Goal: Information Seeking & Learning: Learn about a topic

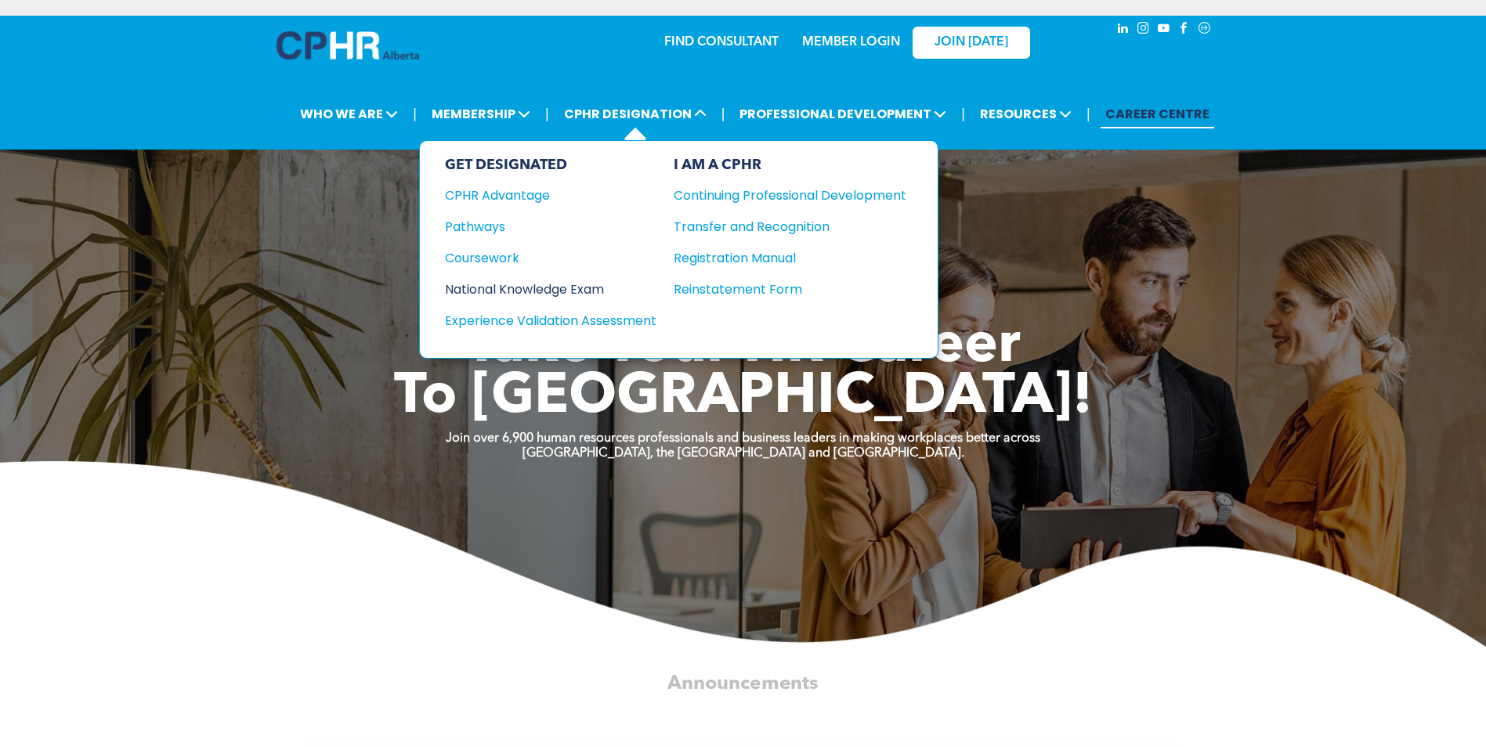
click at [484, 287] on div "National Knowledge Exam" at bounding box center [540, 290] width 190 height 20
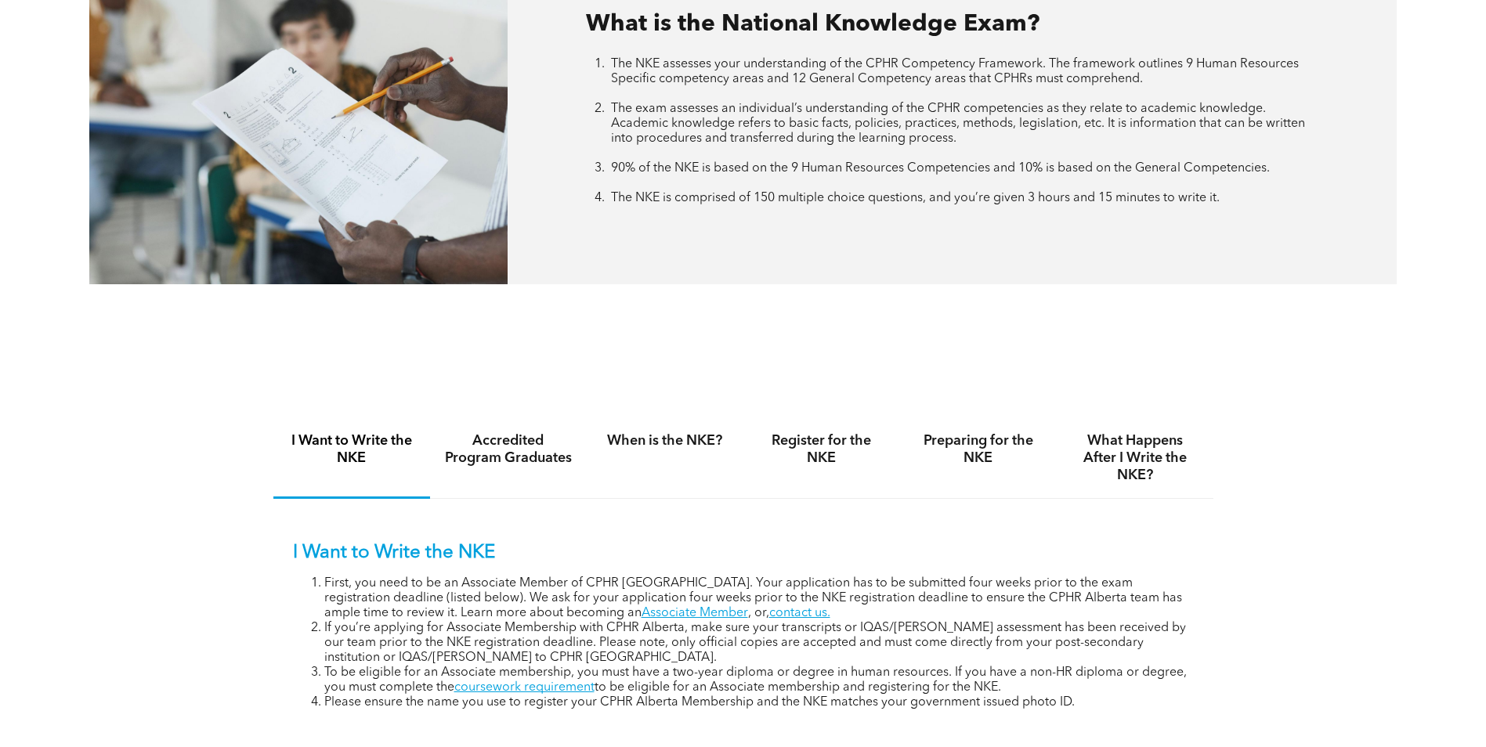
scroll to position [783, 0]
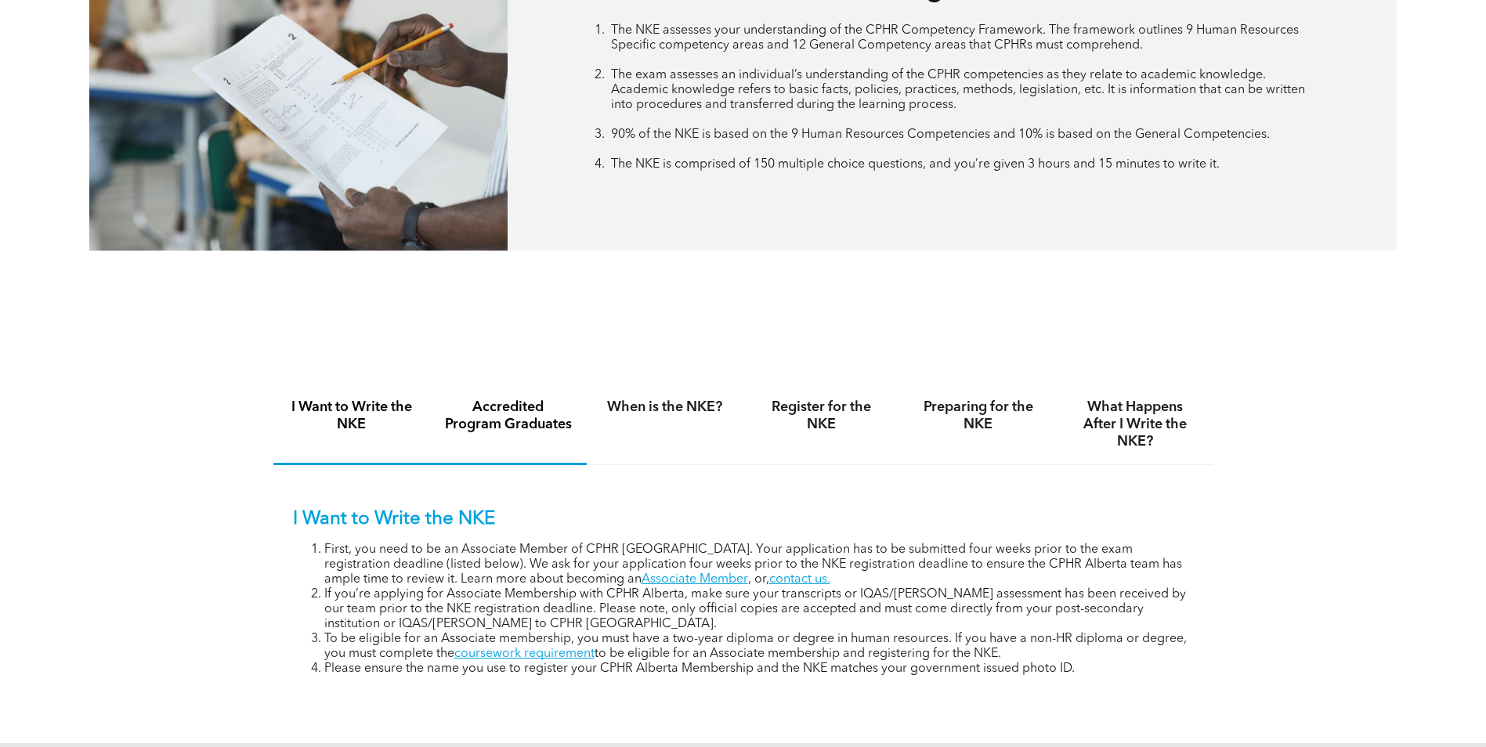
click at [500, 417] on h4 "Accredited Program Graduates" at bounding box center [508, 416] width 128 height 34
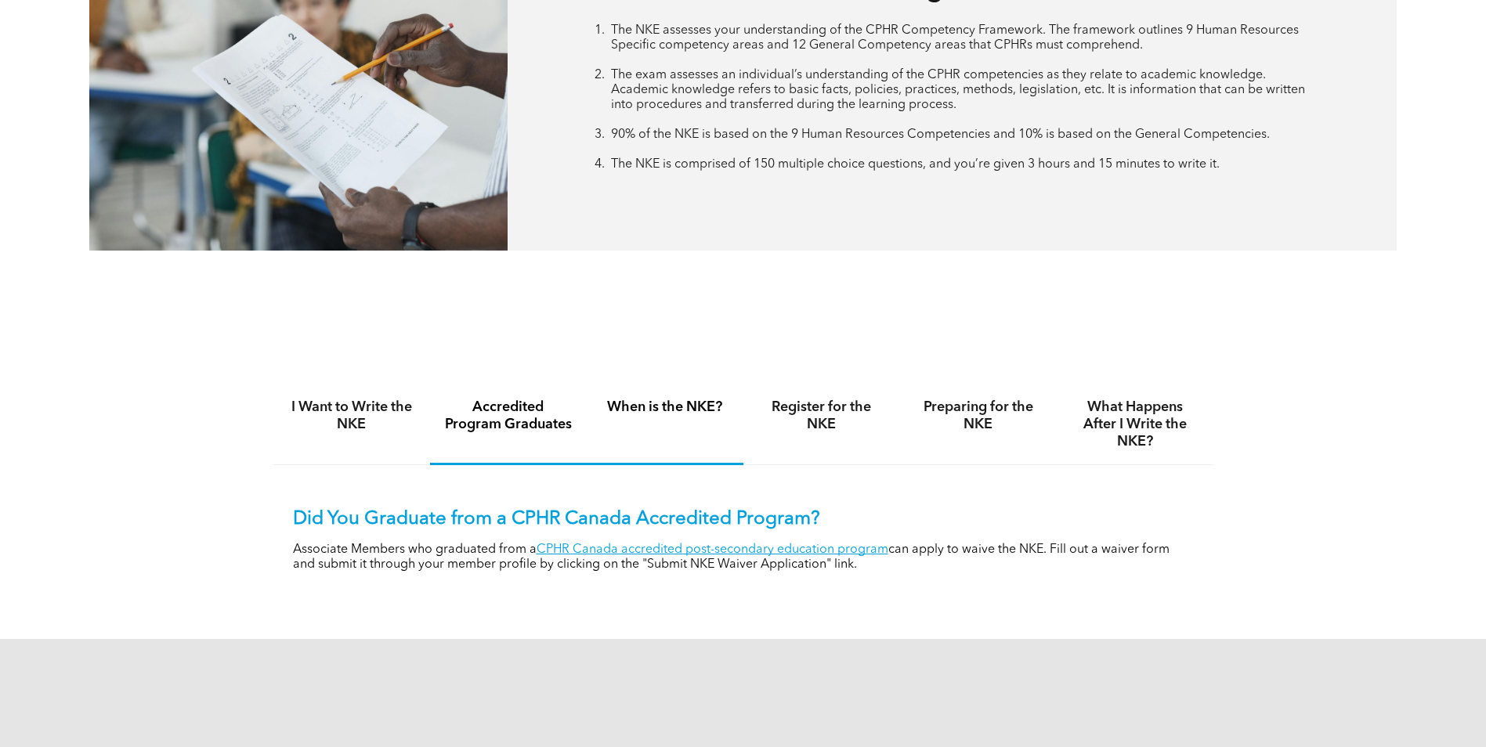
click at [678, 403] on h4 "When is the NKE?" at bounding box center [665, 407] width 128 height 17
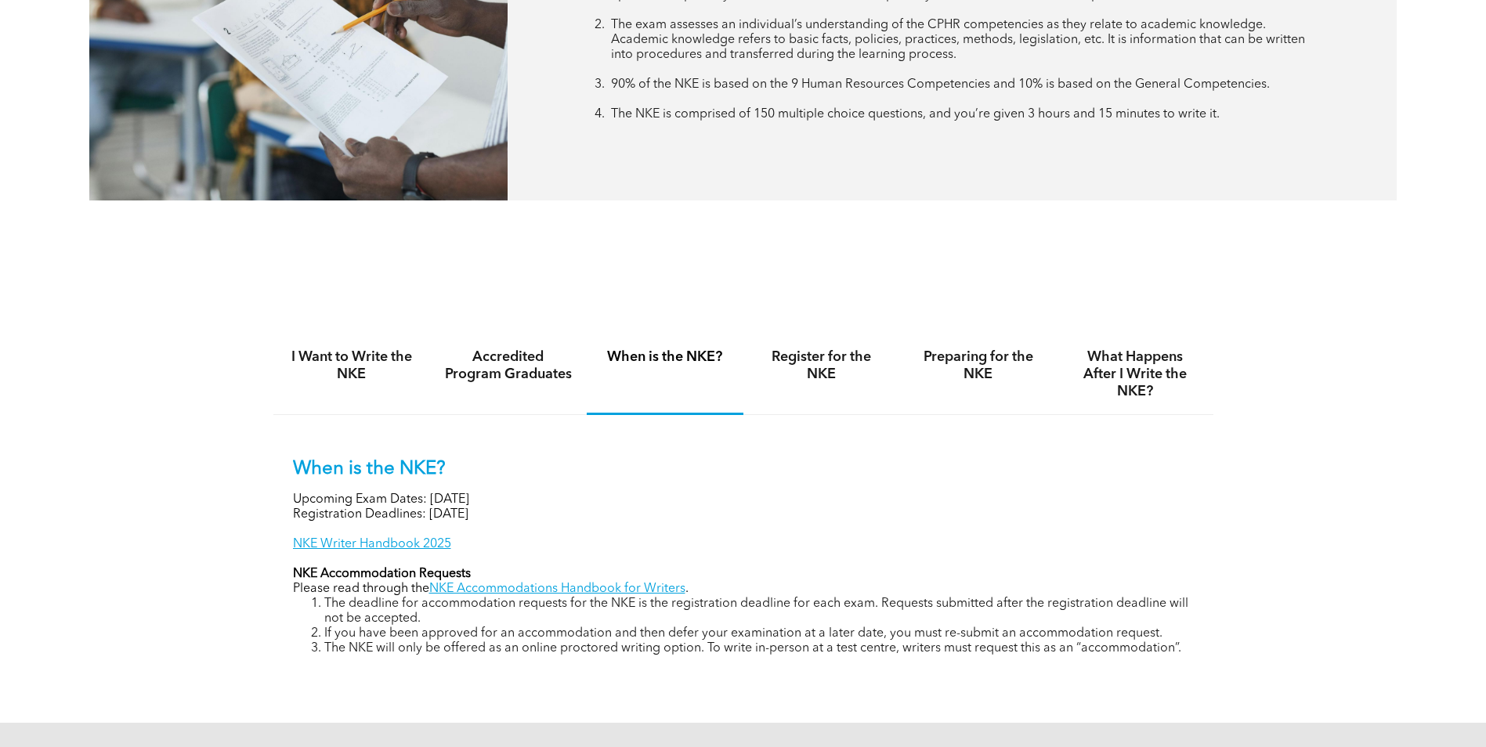
scroll to position [862, 0]
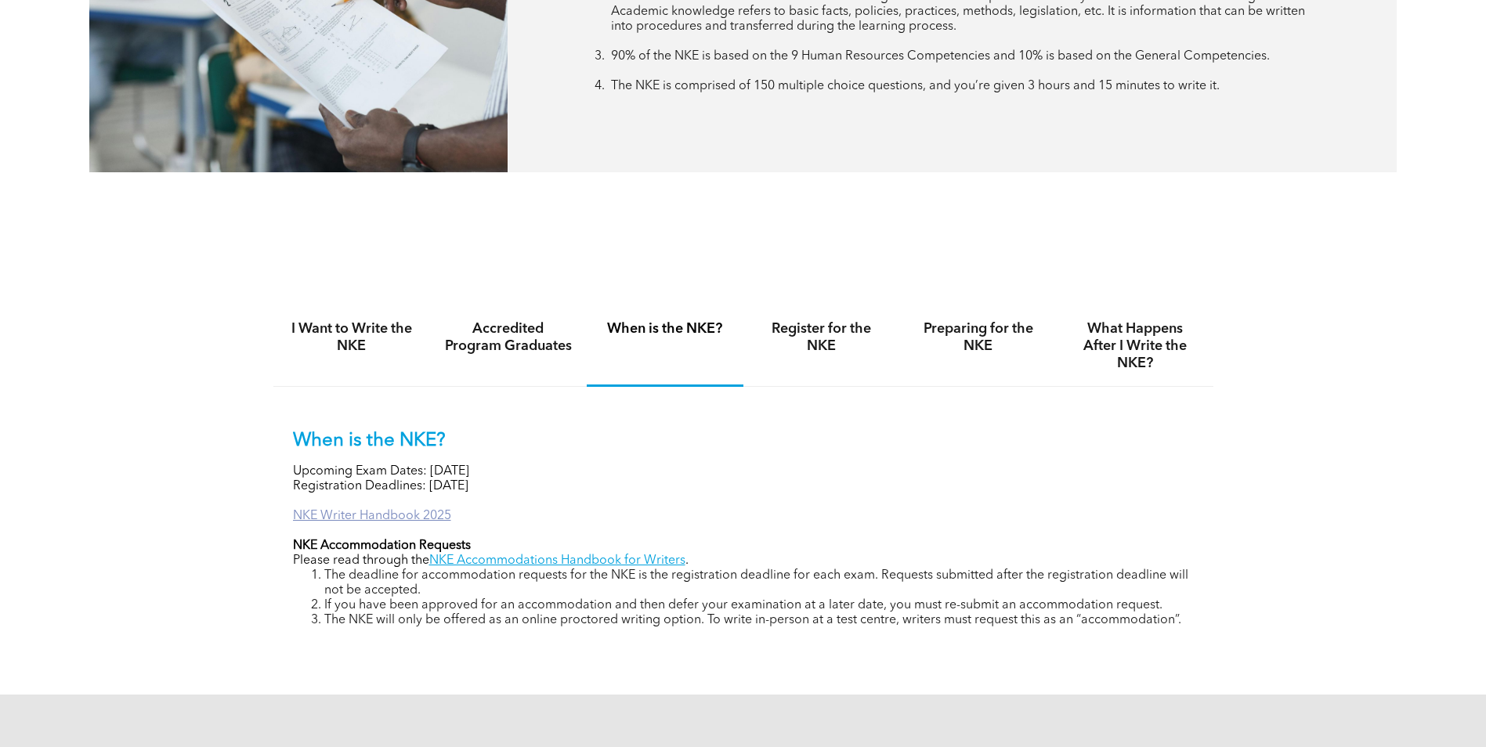
click at [388, 516] on link "NKE Writer Handbook 2025" at bounding box center [372, 516] width 158 height 13
click at [801, 331] on h4 "Register for the NKE" at bounding box center [821, 337] width 128 height 34
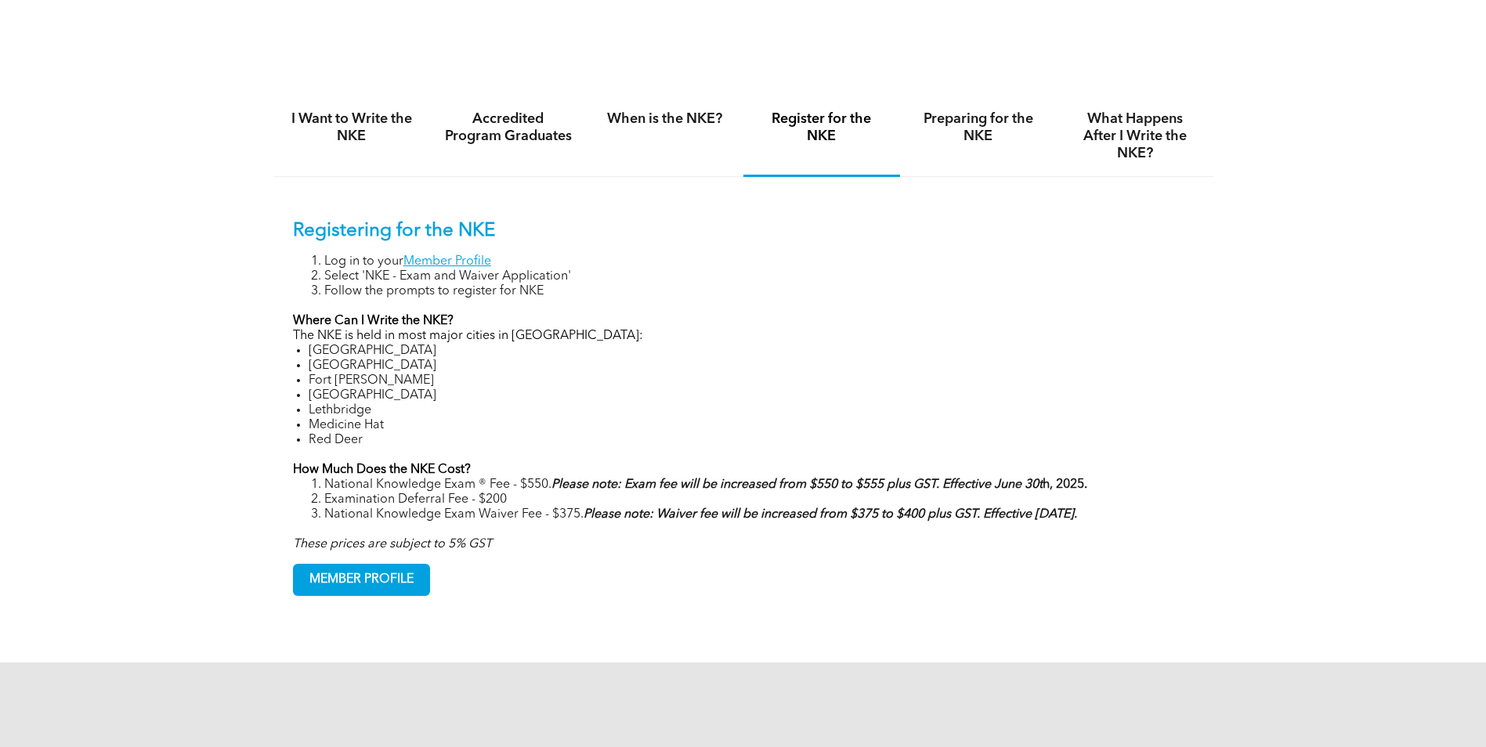
scroll to position [1097, 0]
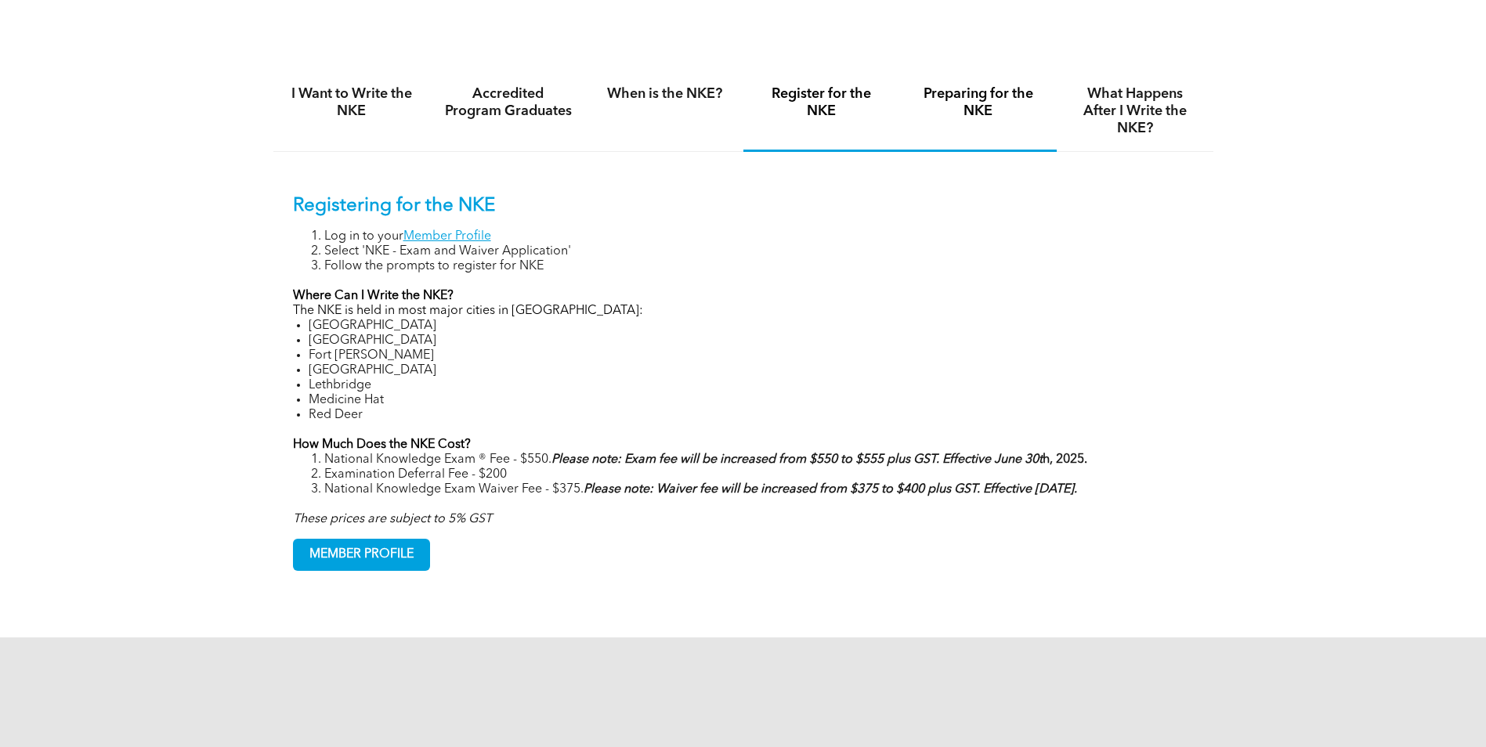
click at [977, 103] on h4 "Preparing for the NKE" at bounding box center [978, 102] width 128 height 34
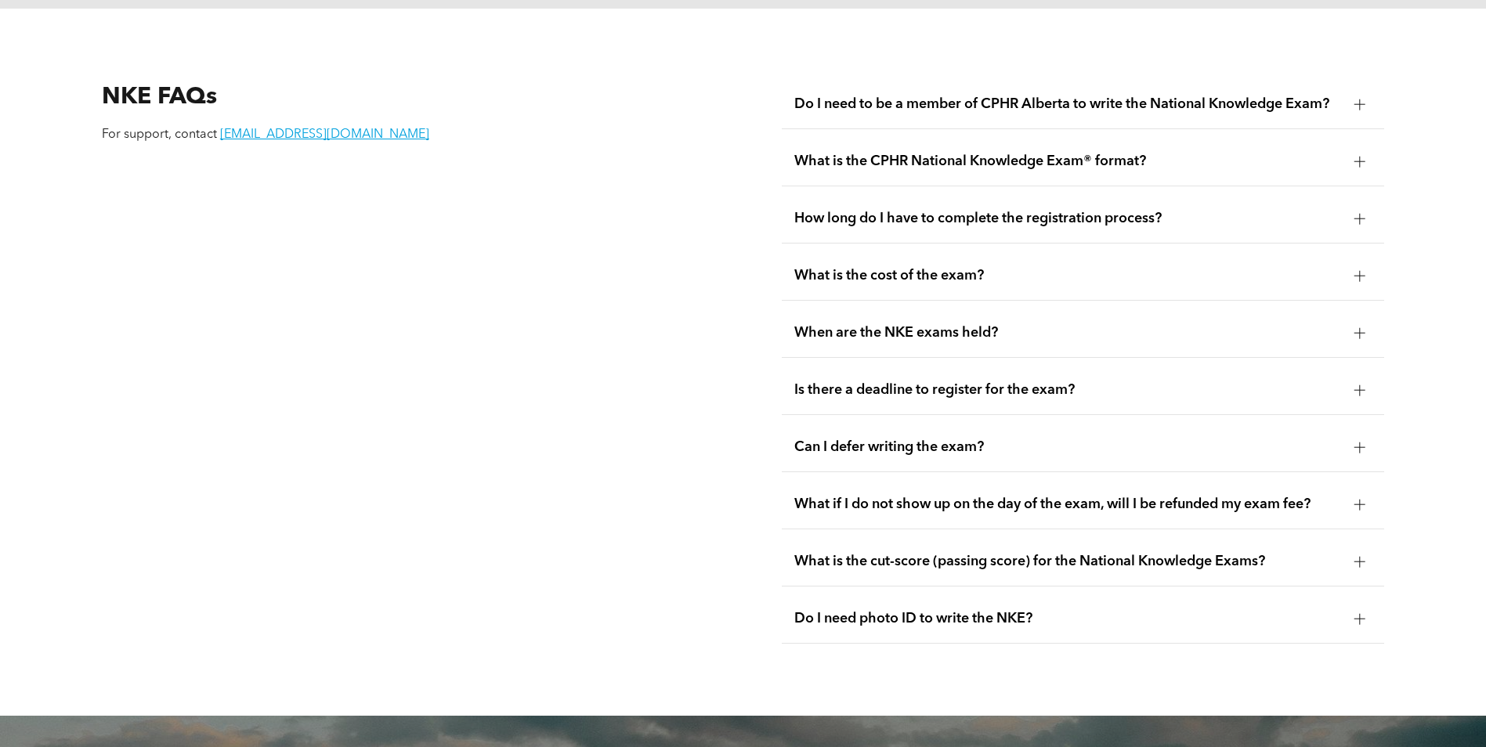
scroll to position [2115, 0]
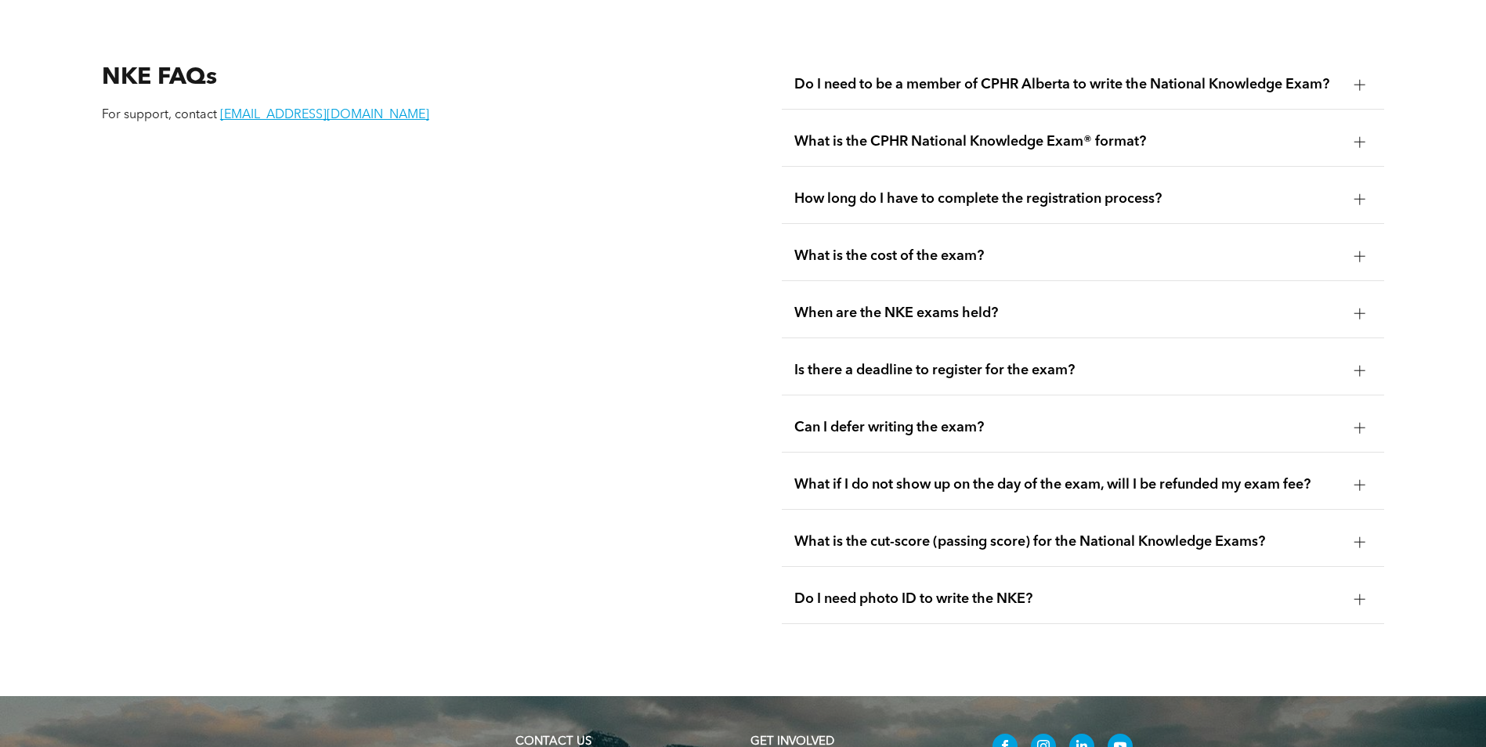
click at [1362, 530] on div at bounding box center [1359, 541] width 23 height 23
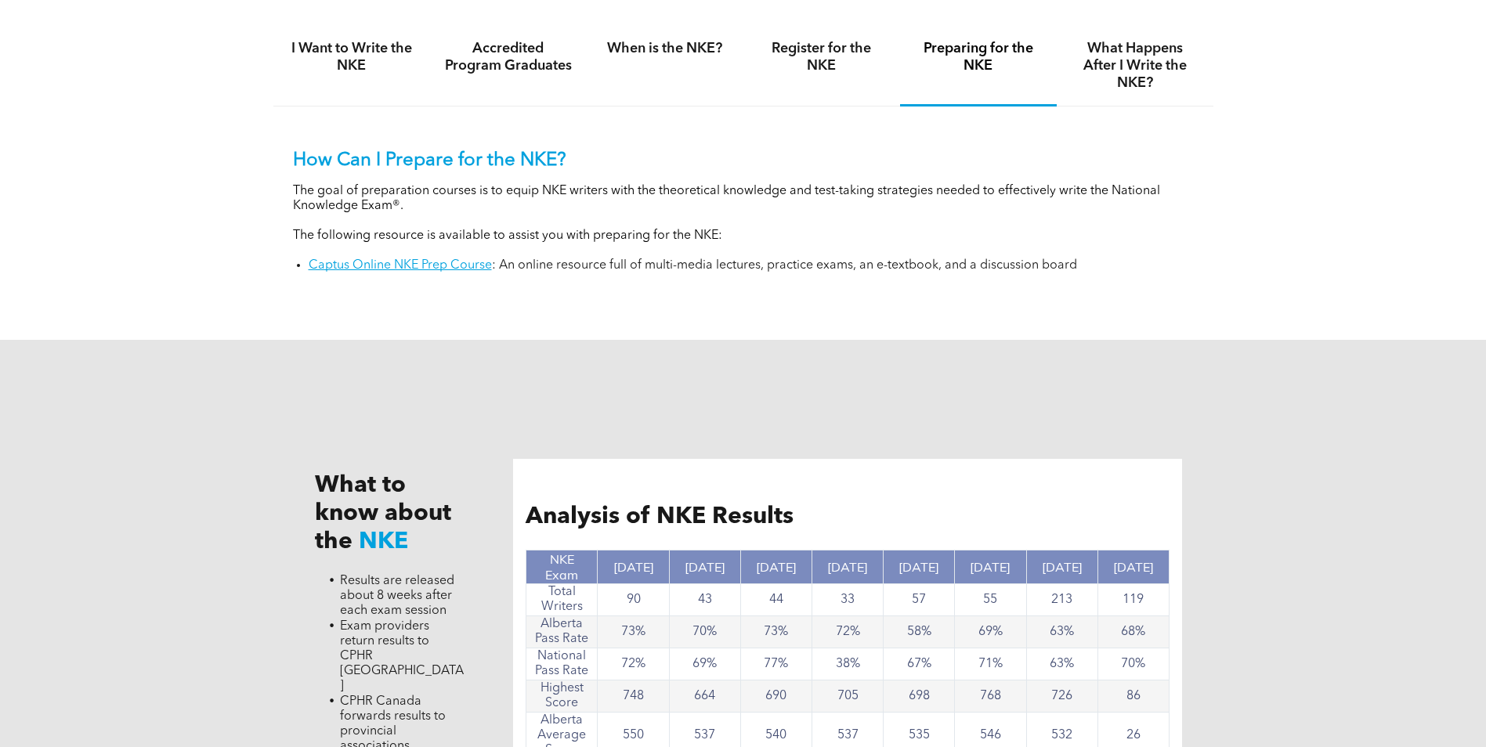
scroll to position [1097, 0]
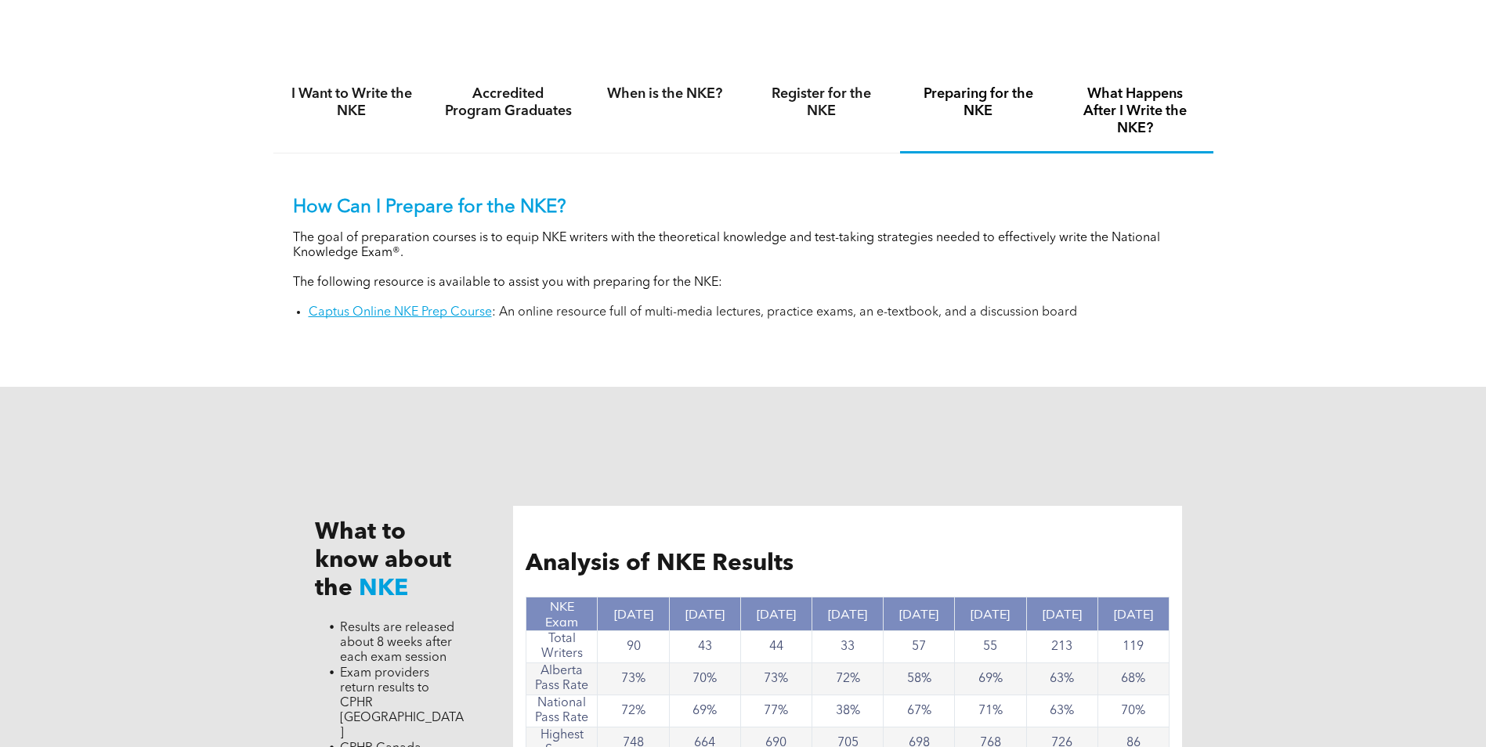
click at [1151, 112] on h4 "What Happens After I Write the NKE?" at bounding box center [1135, 111] width 128 height 52
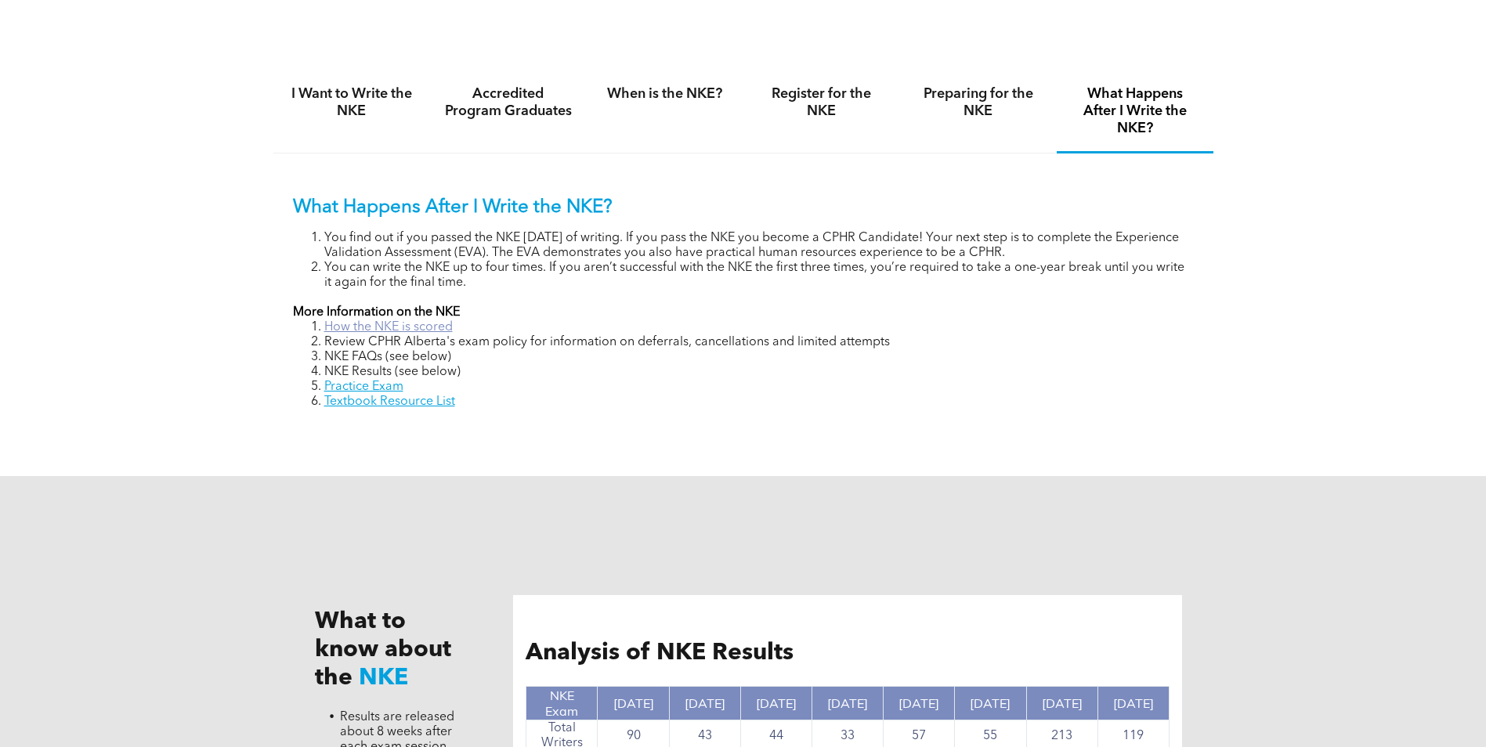
click at [424, 327] on link "How the NKE is scored" at bounding box center [388, 327] width 128 height 13
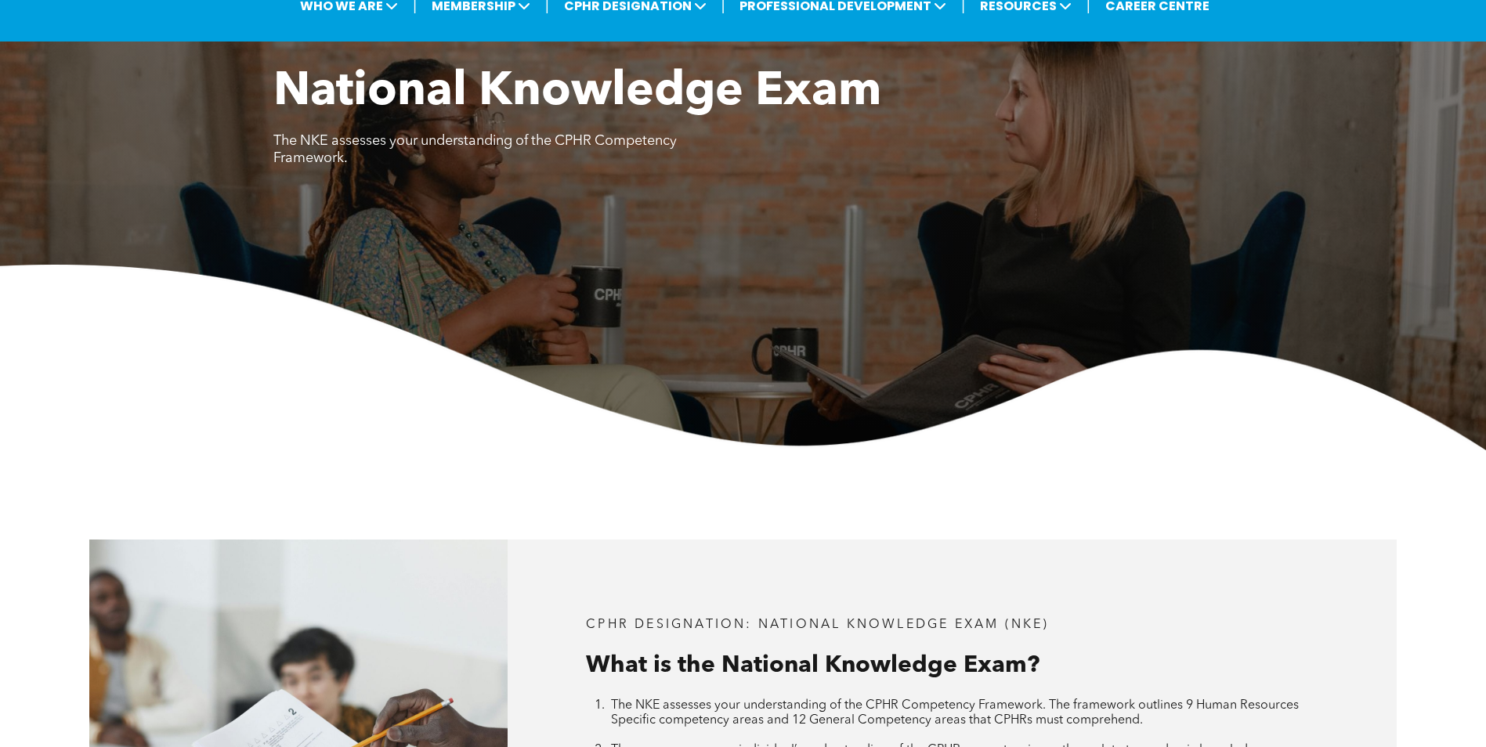
scroll to position [78, 0]
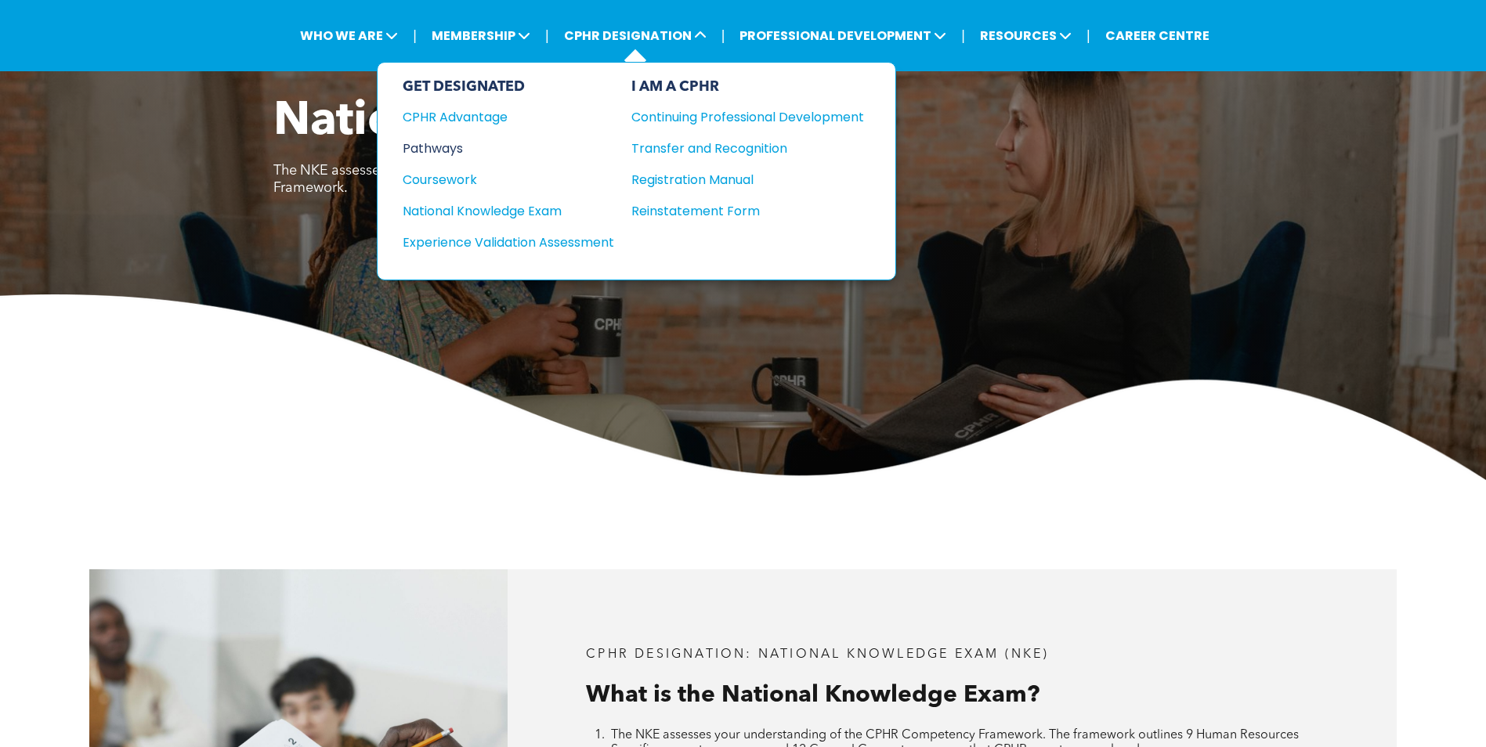
click at [453, 146] on div "Pathways" at bounding box center [498, 149] width 190 height 20
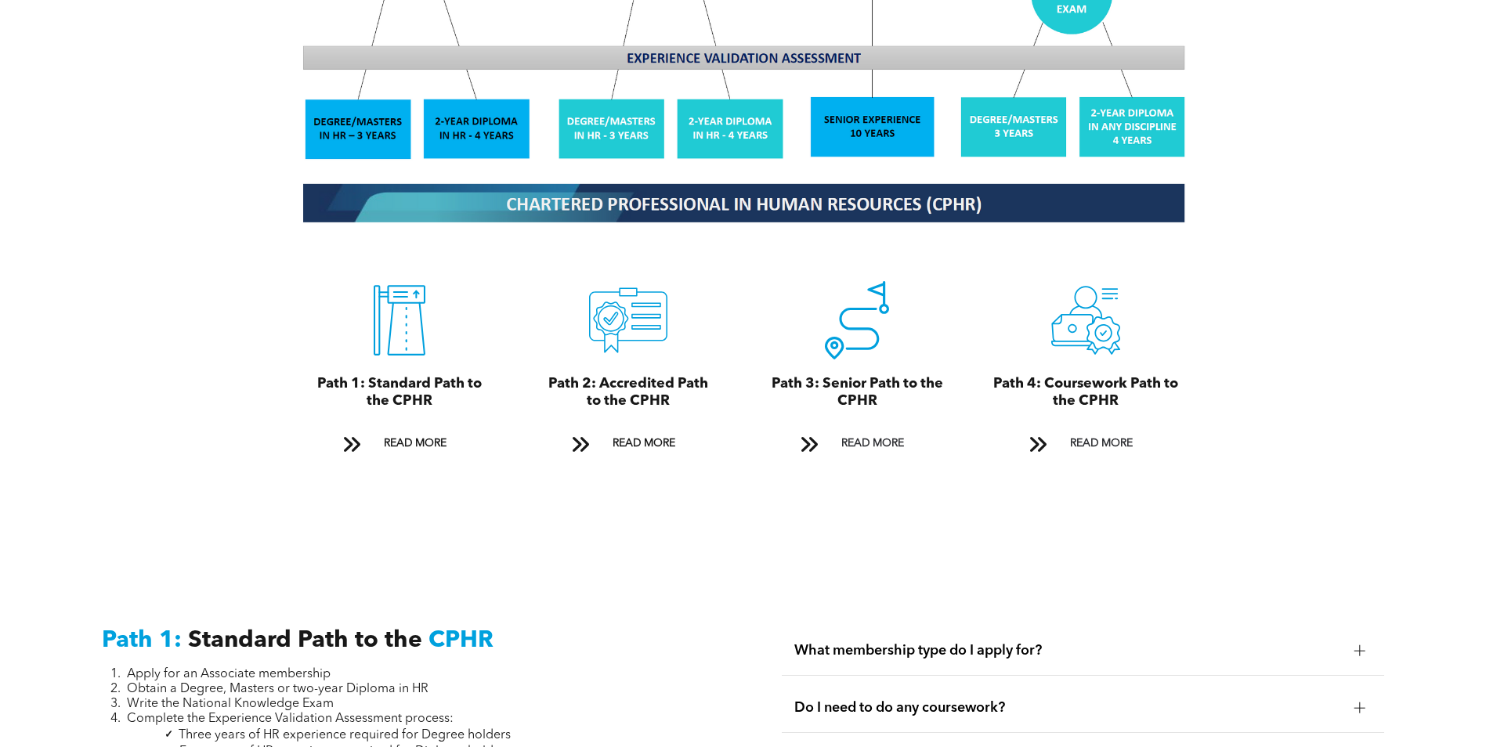
scroll to position [1645, 0]
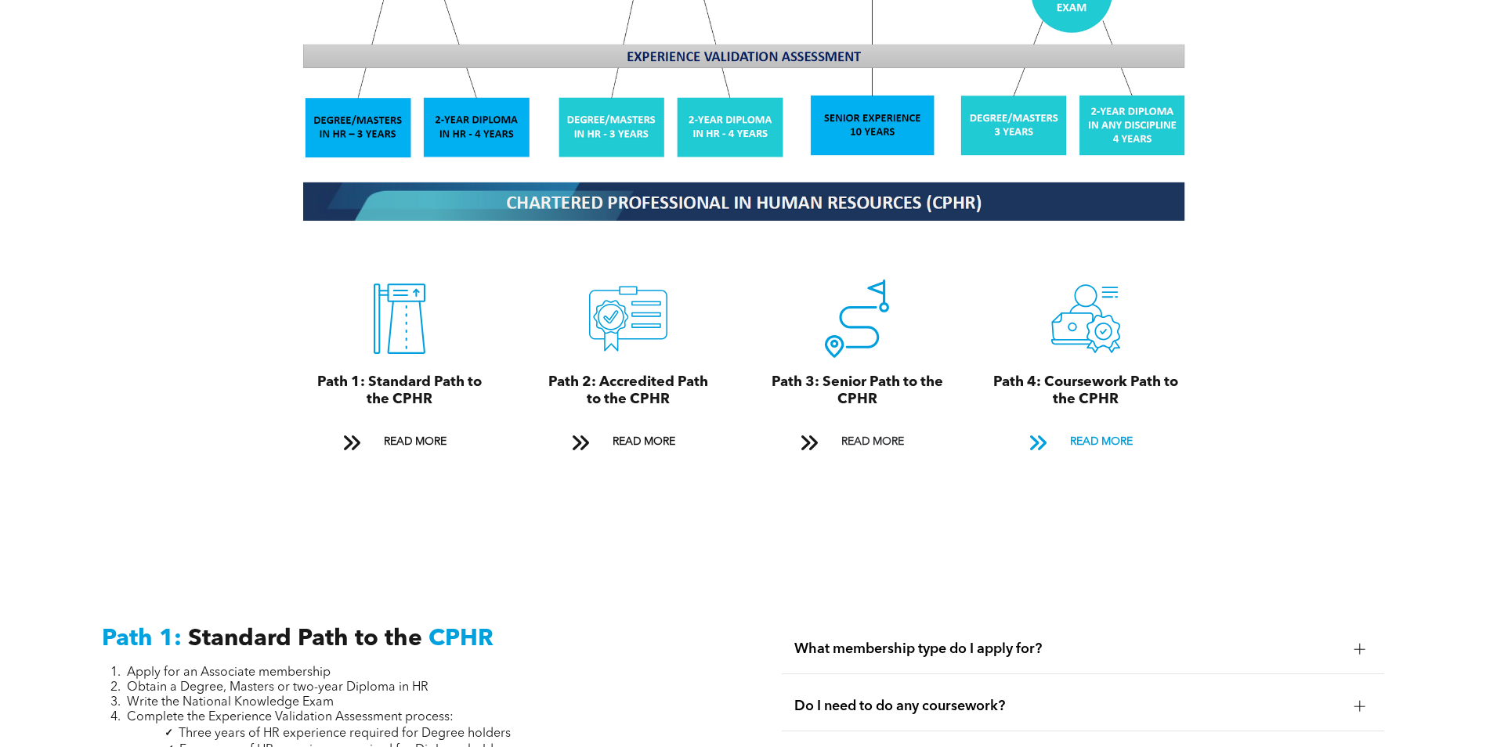
click at [1107, 428] on span "READ MORE" at bounding box center [1101, 442] width 74 height 29
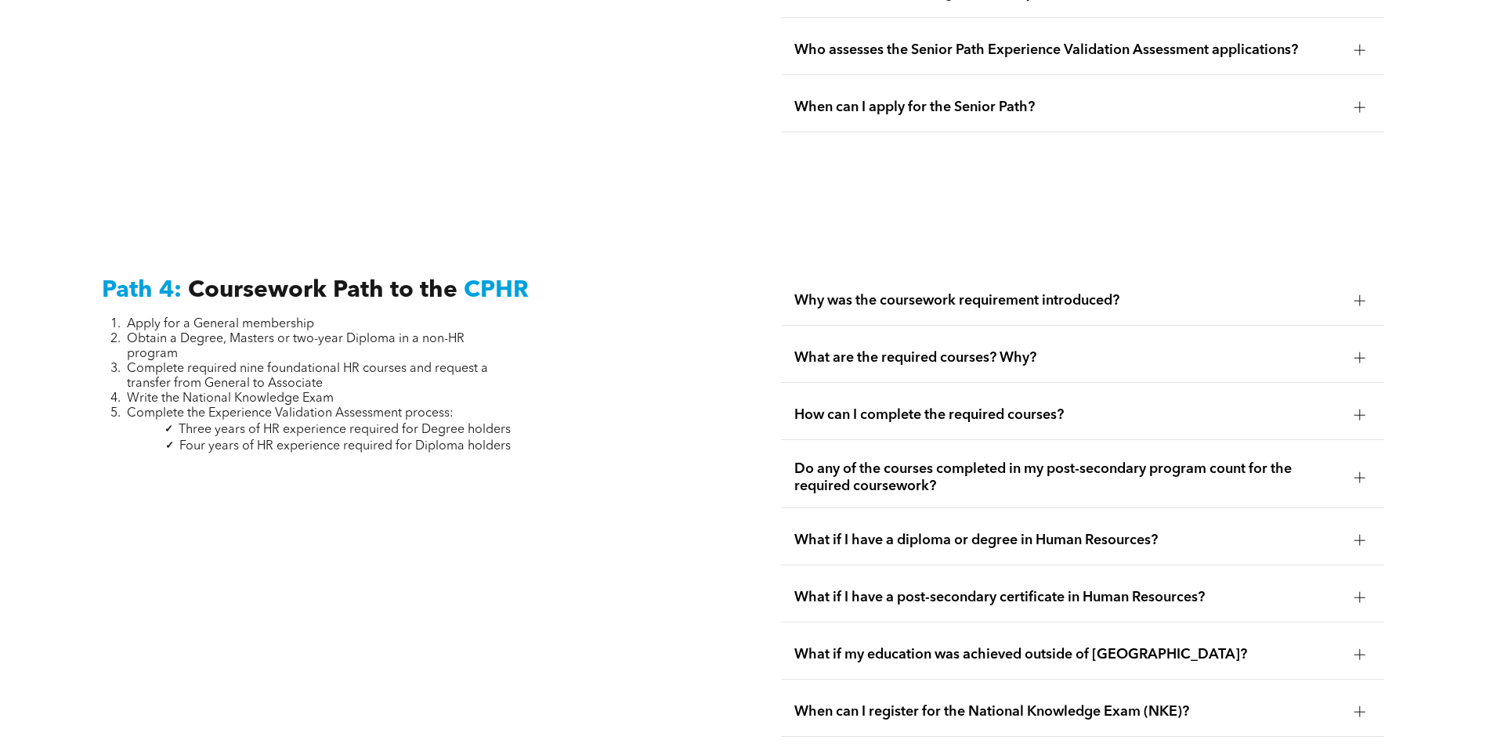
scroll to position [4650, 0]
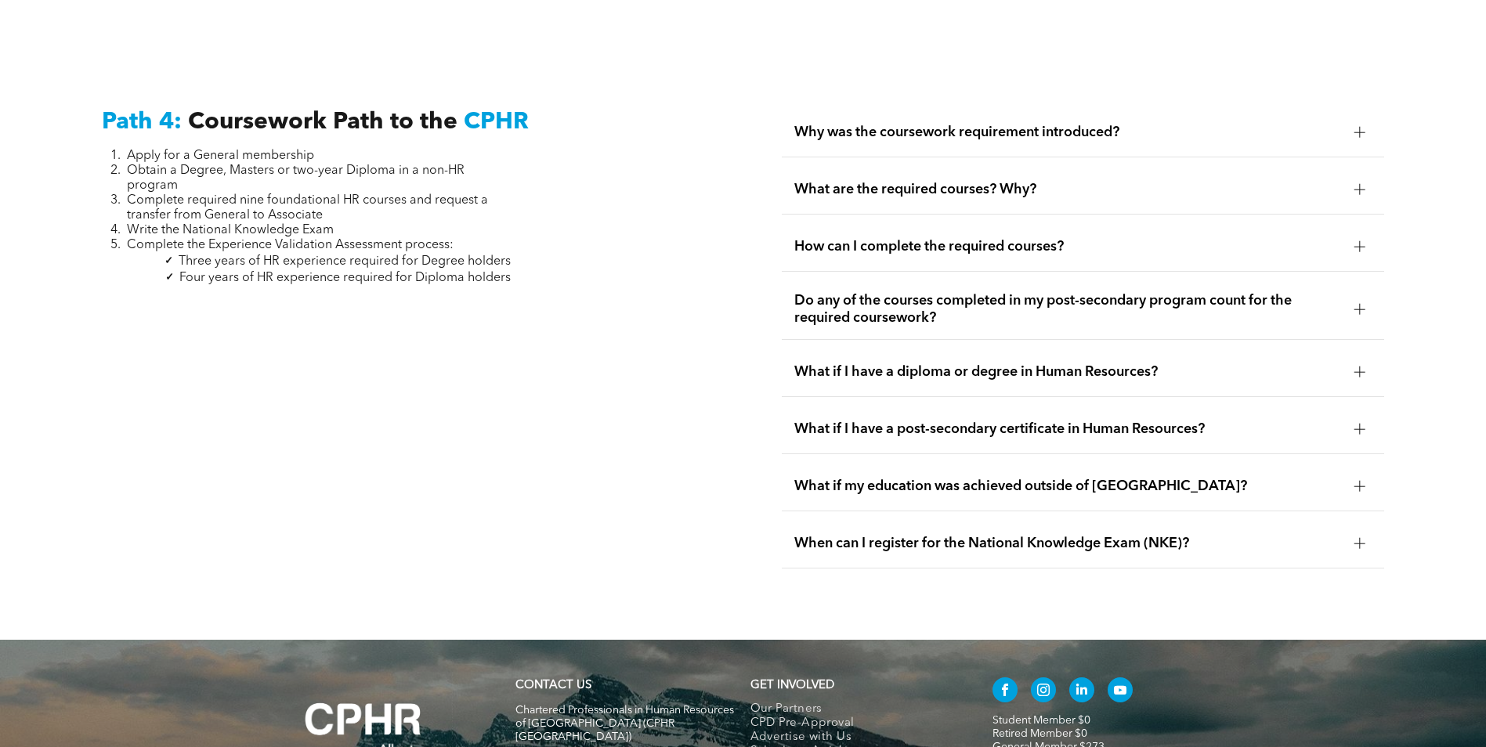
click at [1353, 532] on div at bounding box center [1359, 543] width 23 height 23
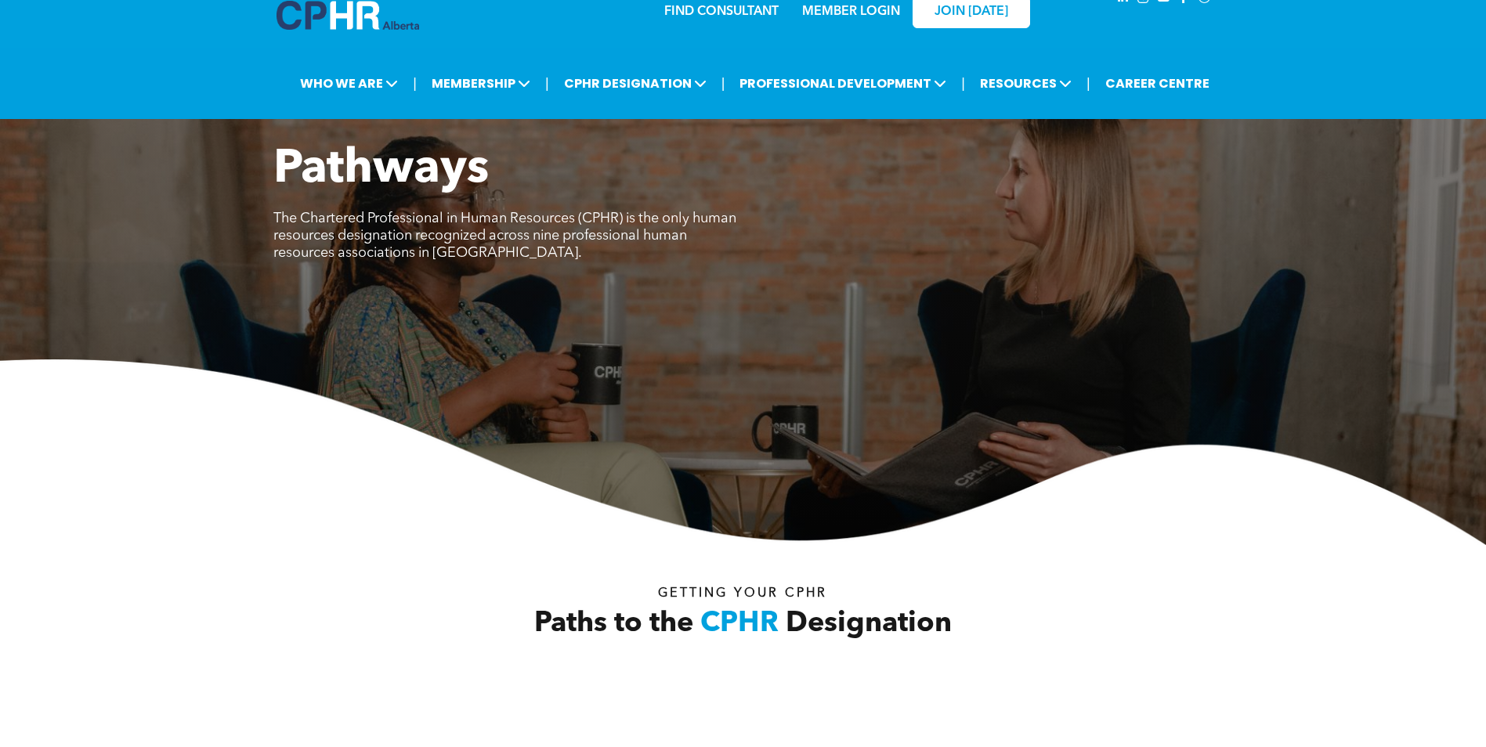
scroll to position [0, 0]
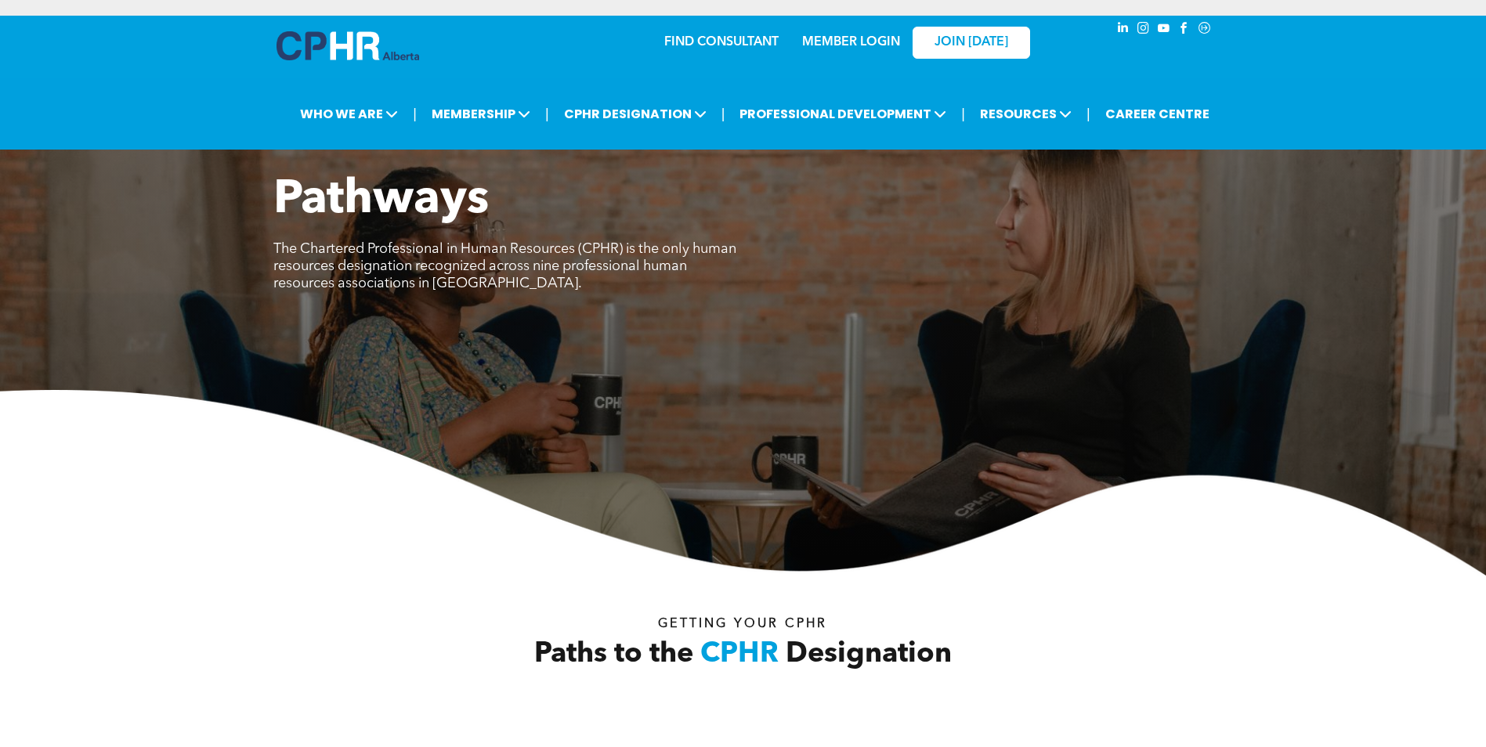
click at [860, 44] on link "MEMBER LOGIN" at bounding box center [851, 42] width 98 height 13
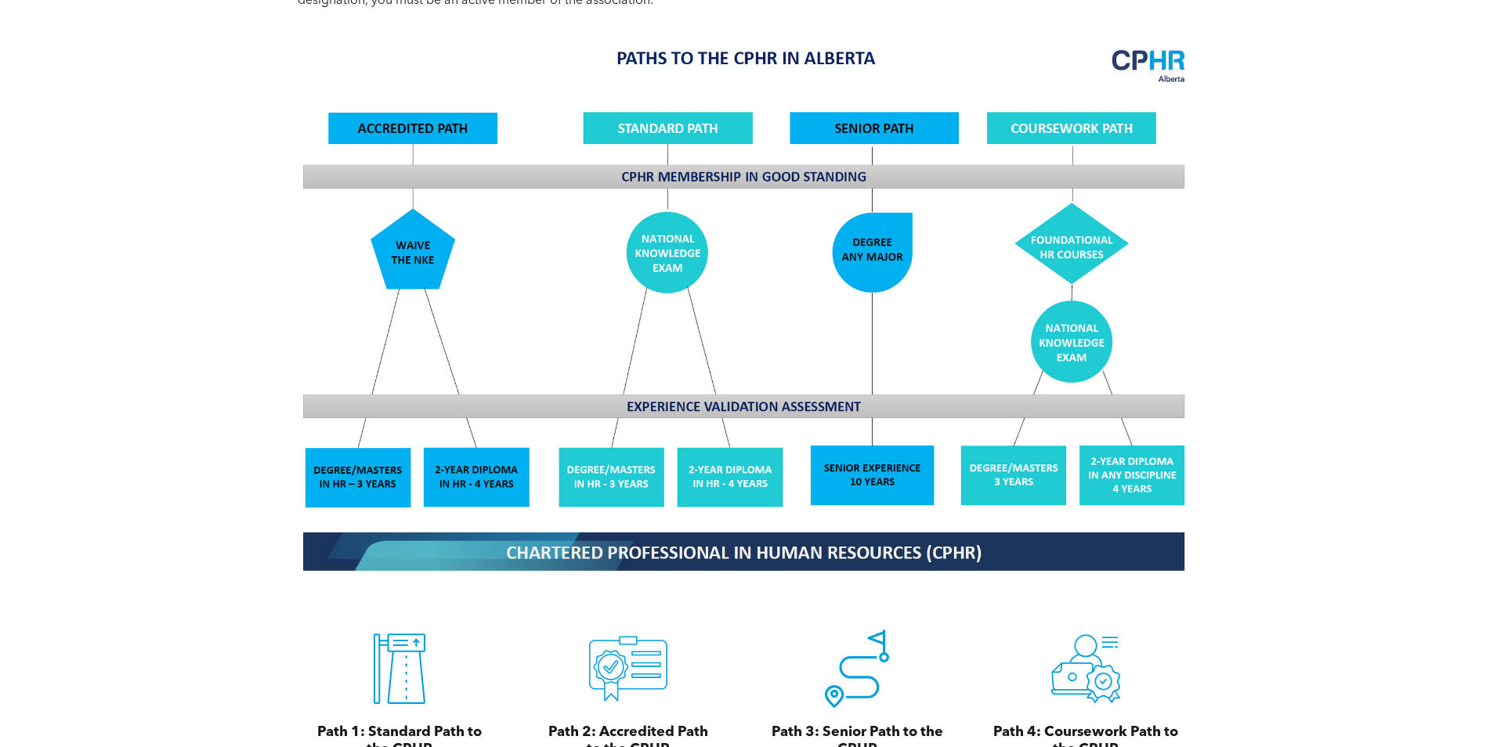
scroll to position [1488, 0]
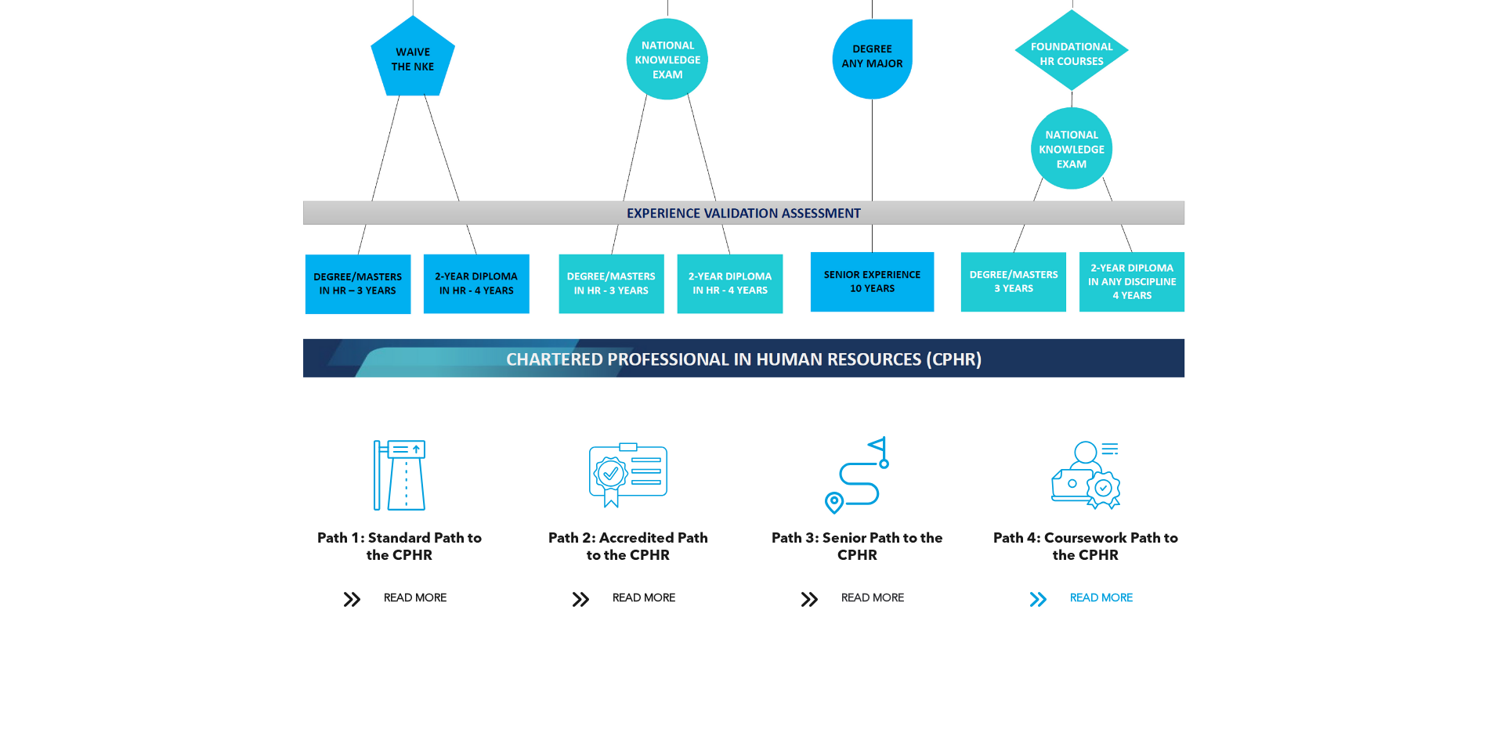
click at [1109, 584] on span "READ MORE" at bounding box center [1101, 598] width 74 height 29
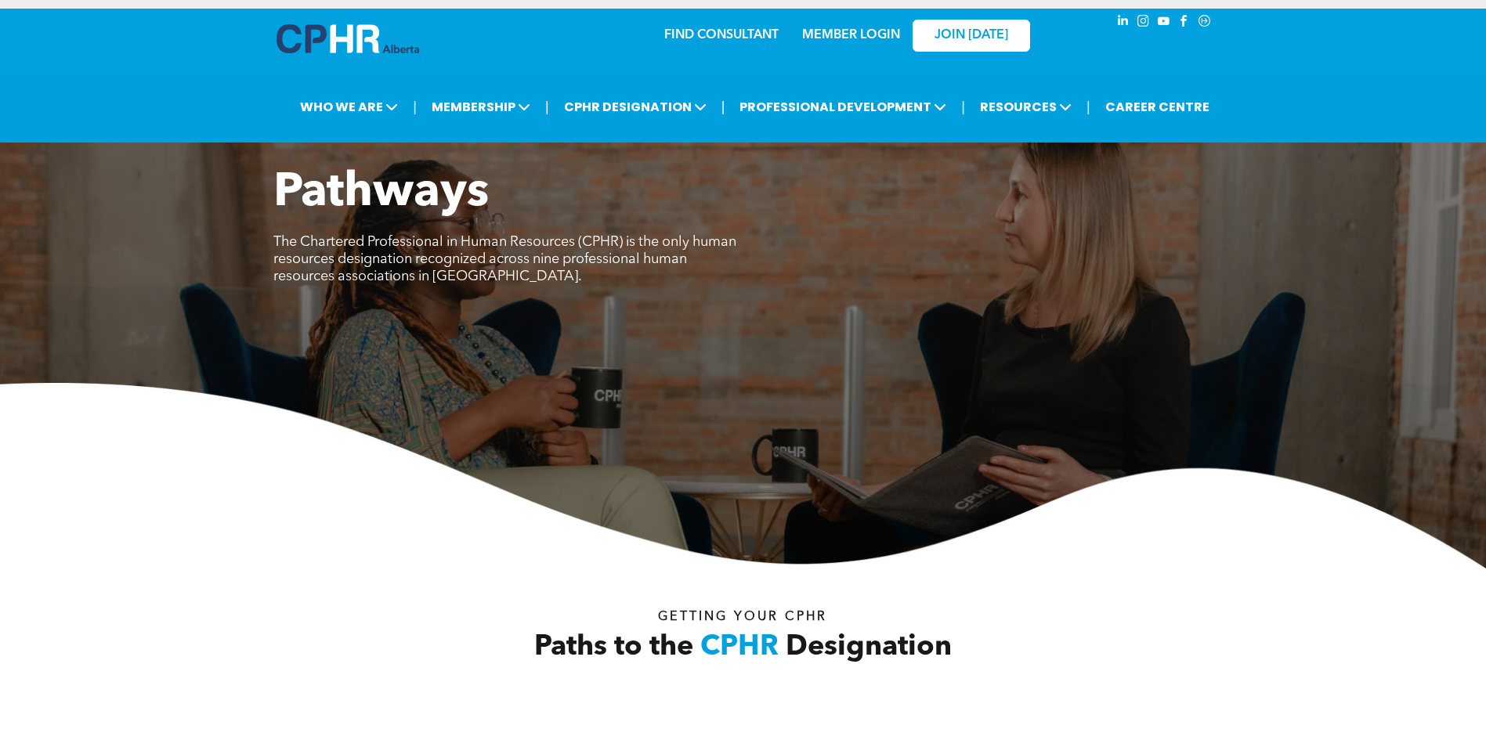
scroll to position [0, 0]
